Goal: Information Seeking & Learning: Learn about a topic

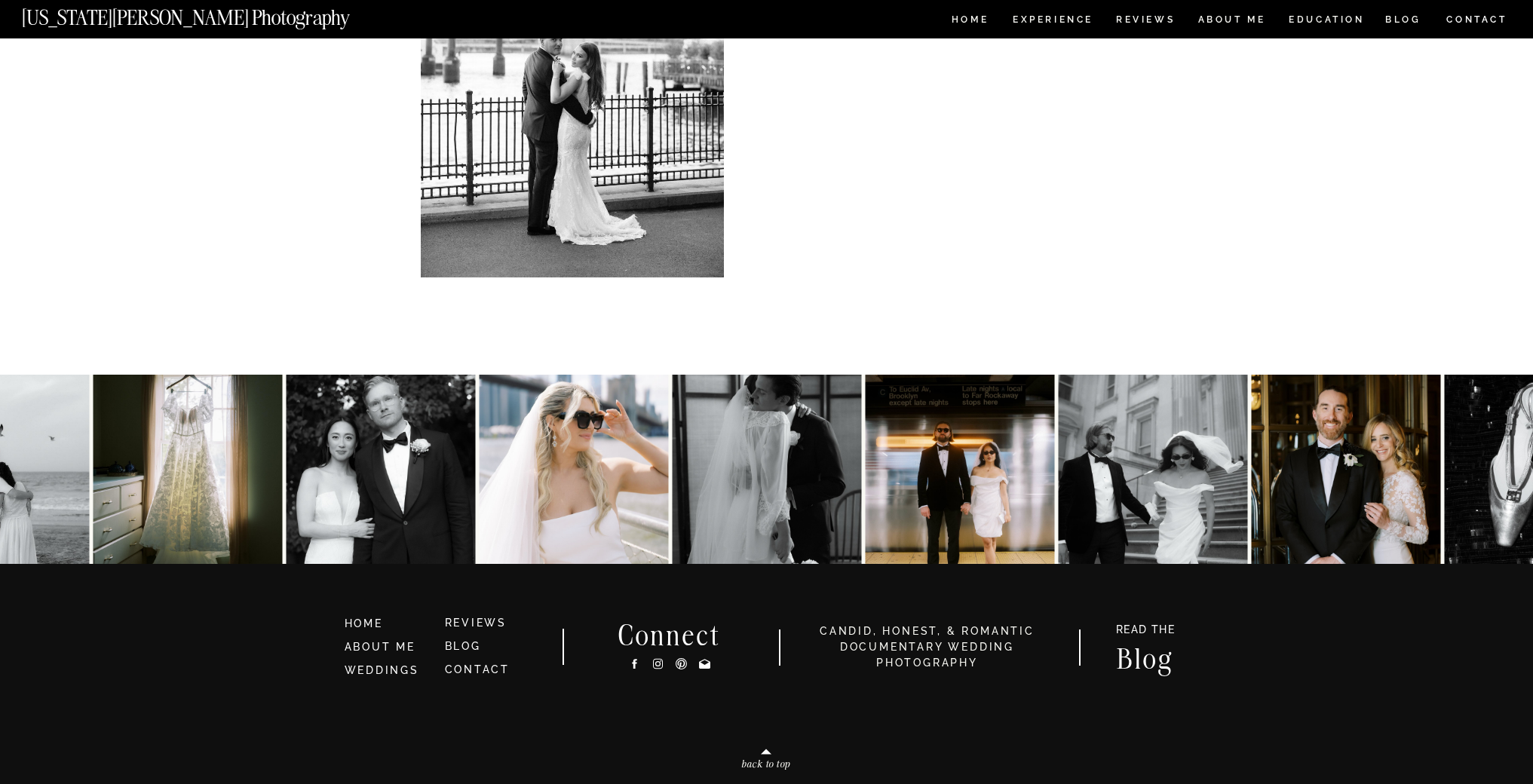
scroll to position [12524, 0]
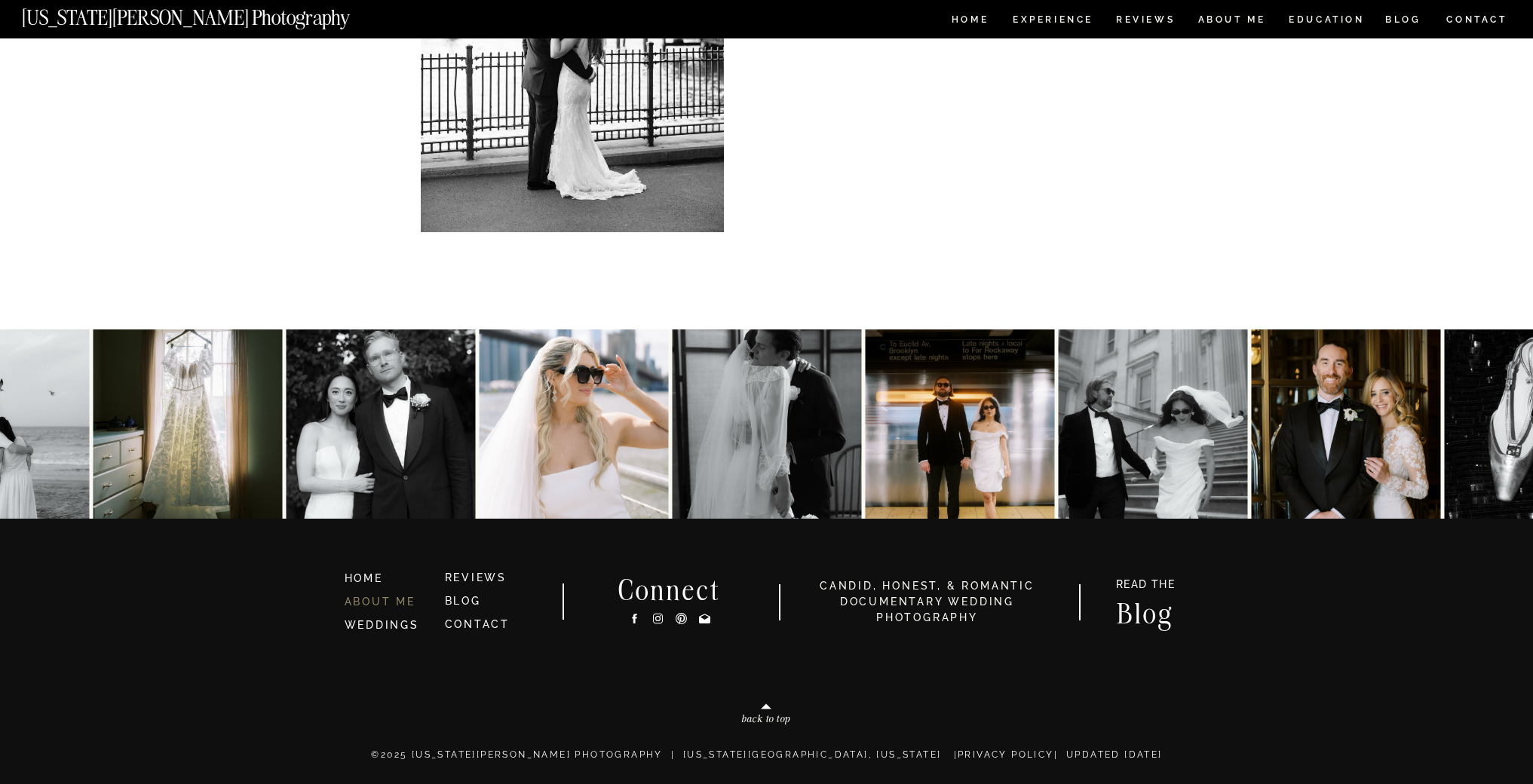
click at [398, 598] on link "ABOUT ME" at bounding box center [380, 602] width 71 height 12
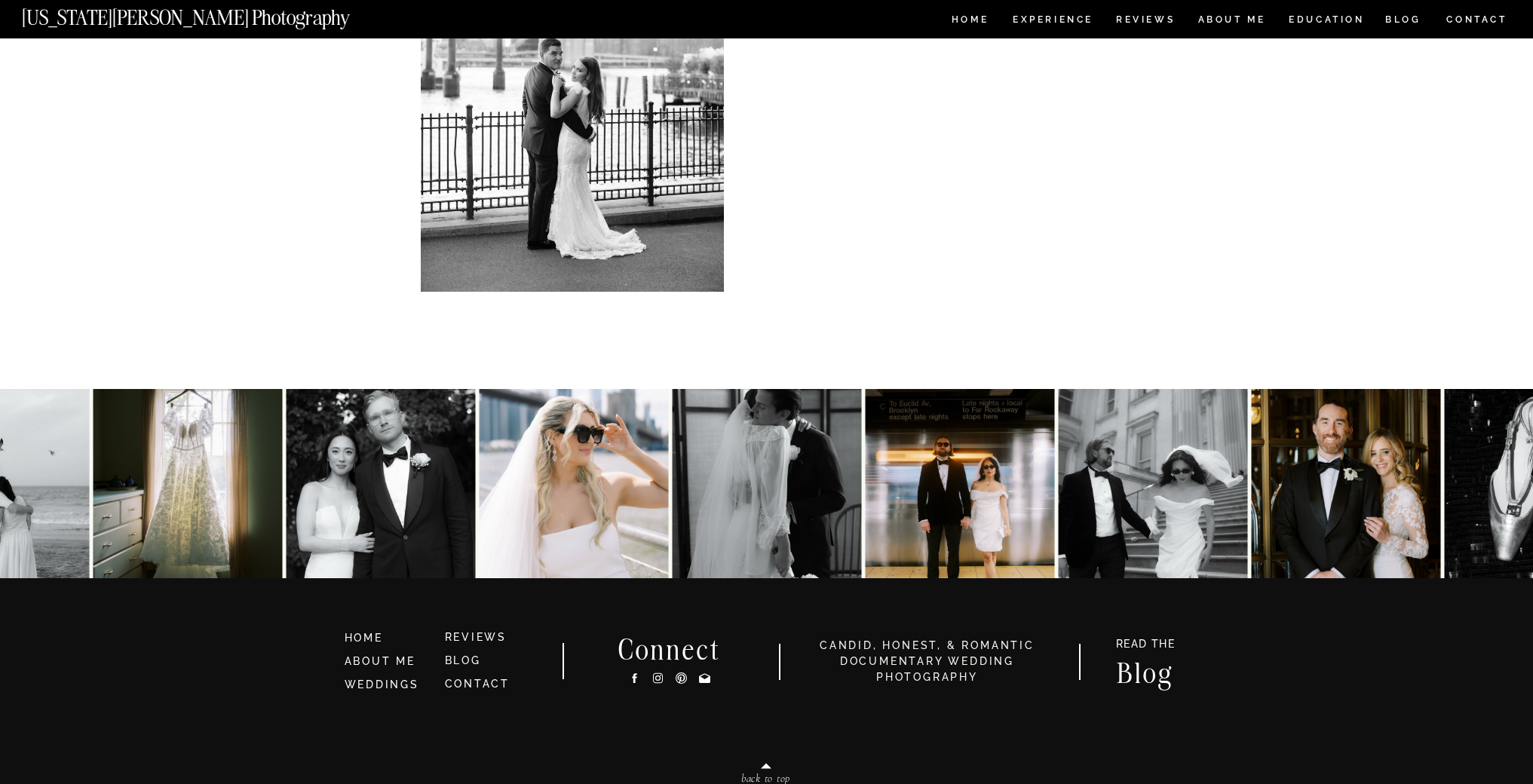
scroll to position [3109, 0]
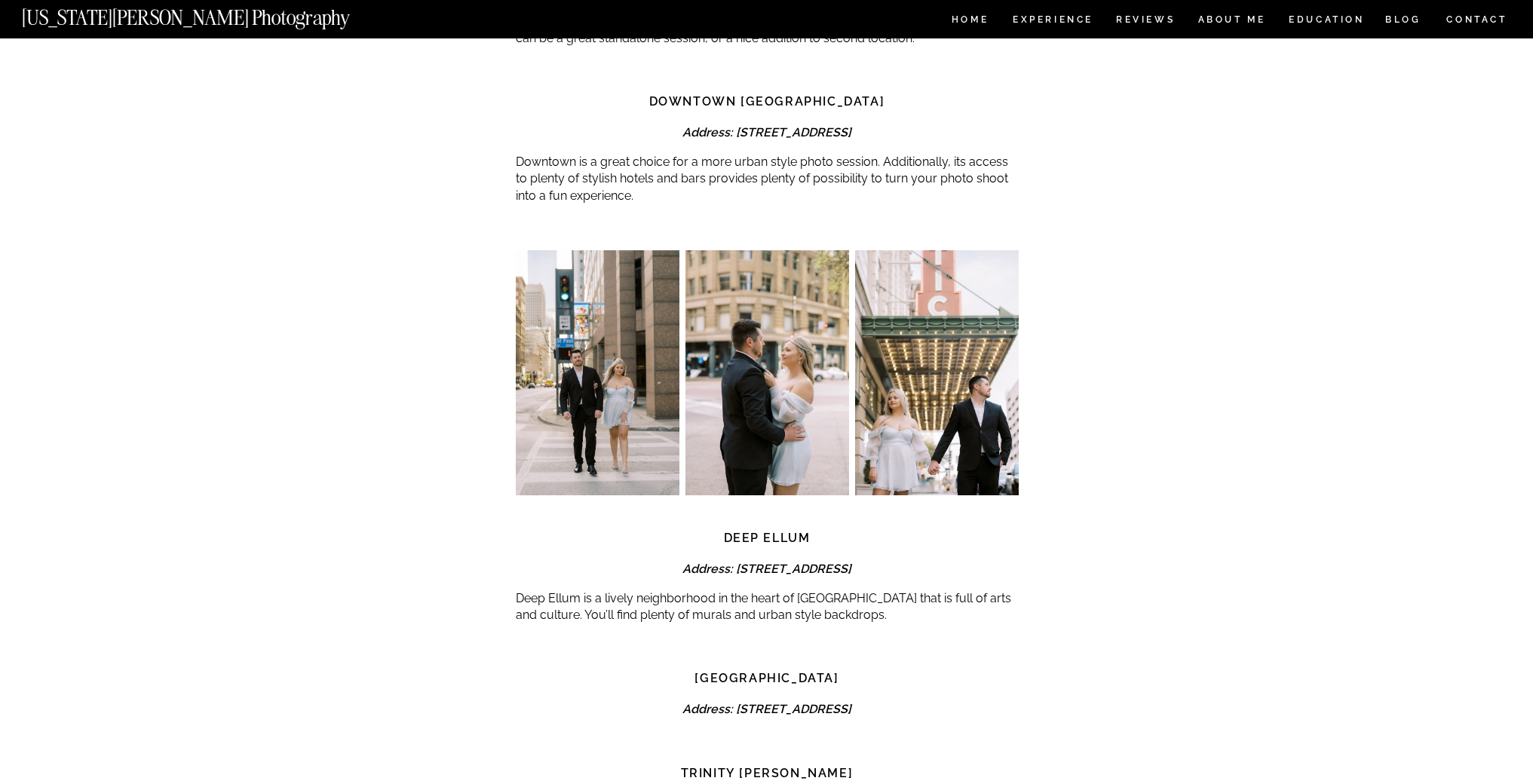
scroll to position [4267, 0]
